Goal: Transaction & Acquisition: Obtain resource

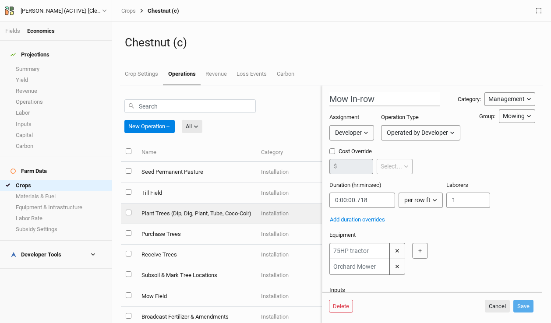
scroll to position [35, 0]
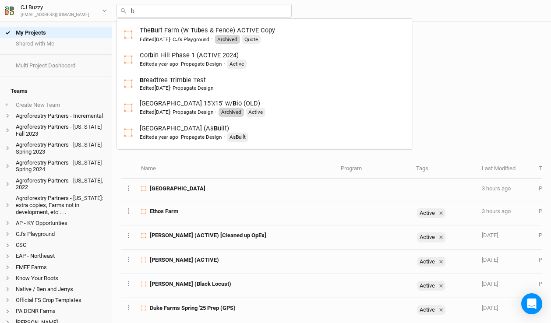
type input "br"
type input "breadtree Trimble Test"
type input "bro"
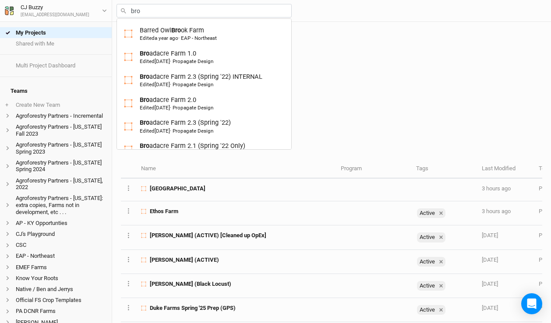
type input "br"
type input "breadtree Trimble Test"
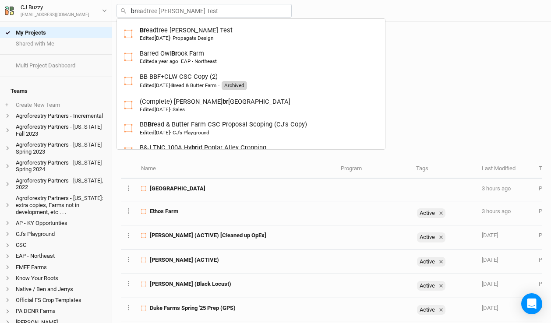
type input "b"
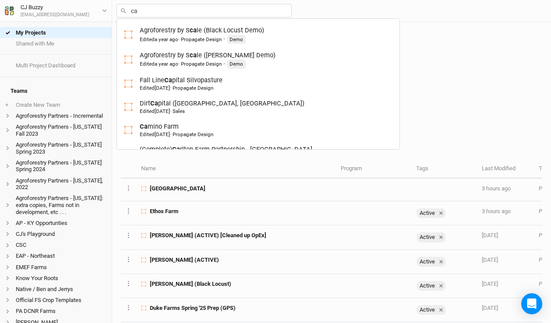
type input "cam"
type input "camino Farm"
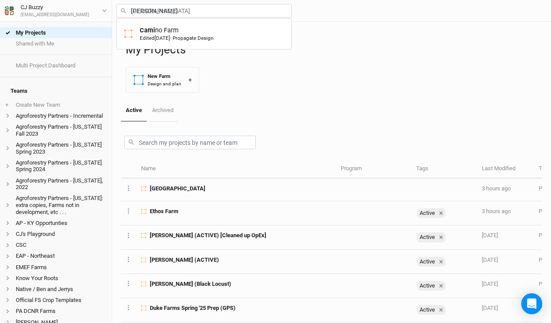
type input "camino"
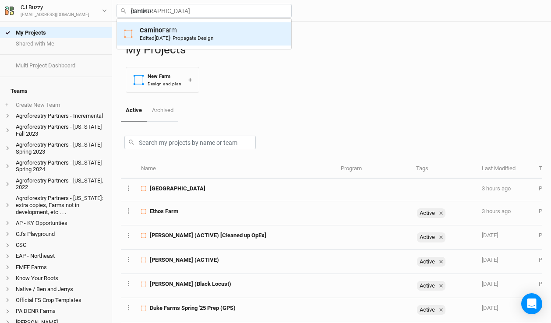
click at [168, 36] on span "5 months ago" at bounding box center [162, 38] width 15 height 6
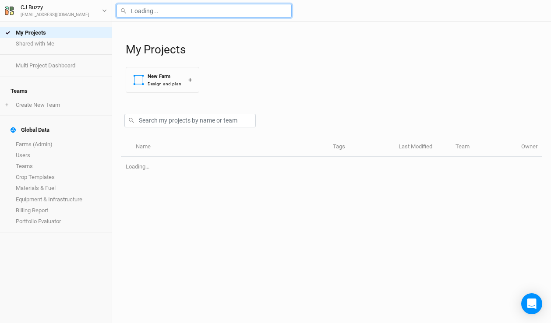
click at [173, 11] on input "text" at bounding box center [204, 11] width 175 height 14
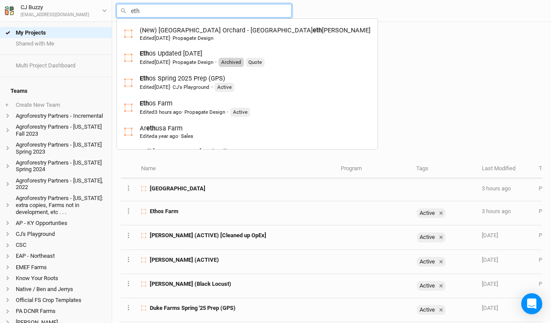
type input "etho"
type input "ethos Updated 11-15-24"
type input "ethos"
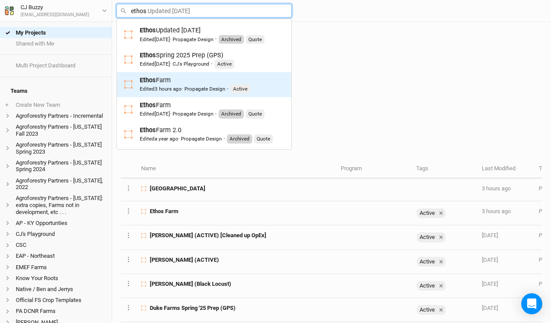
click at [181, 81] on div "Ethos Farm Edited 3 hours ago · Propagate Design · Active" at bounding box center [195, 85] width 110 height 18
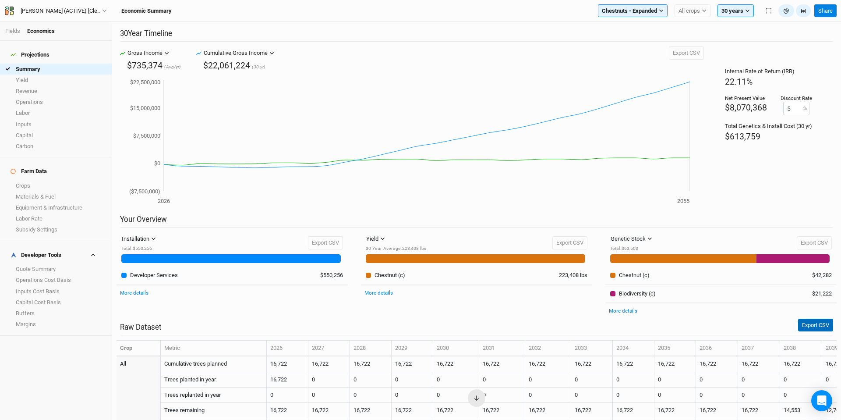
click at [805, 327] on button "Export CSV" at bounding box center [815, 325] width 35 height 13
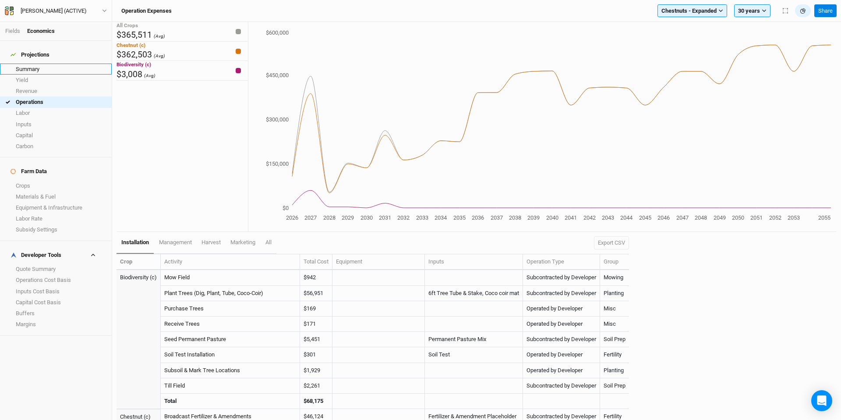
click at [35, 64] on link "Summary" at bounding box center [56, 69] width 112 height 11
